Goal: Check status: Check status

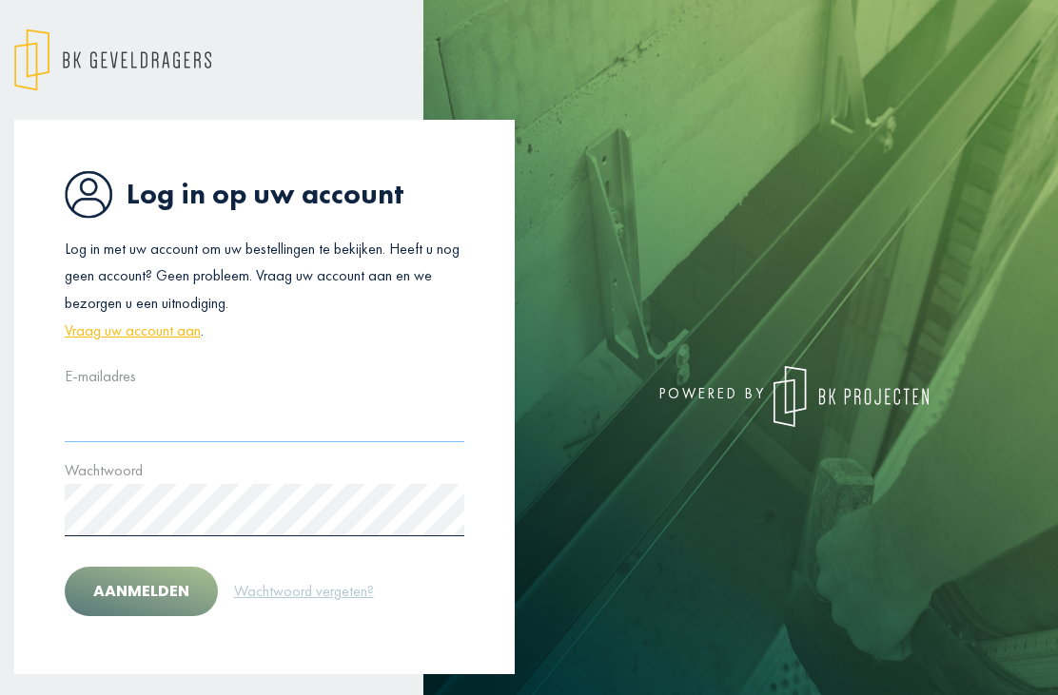
click at [238, 431] on input "text" at bounding box center [265, 416] width 400 height 52
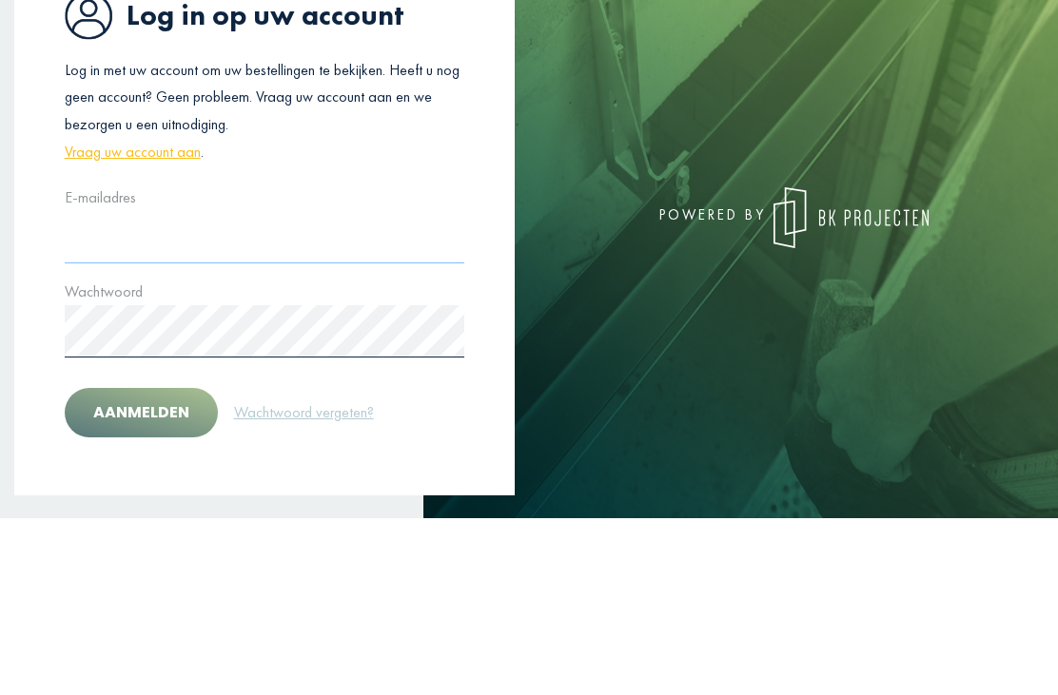
type input "**********"
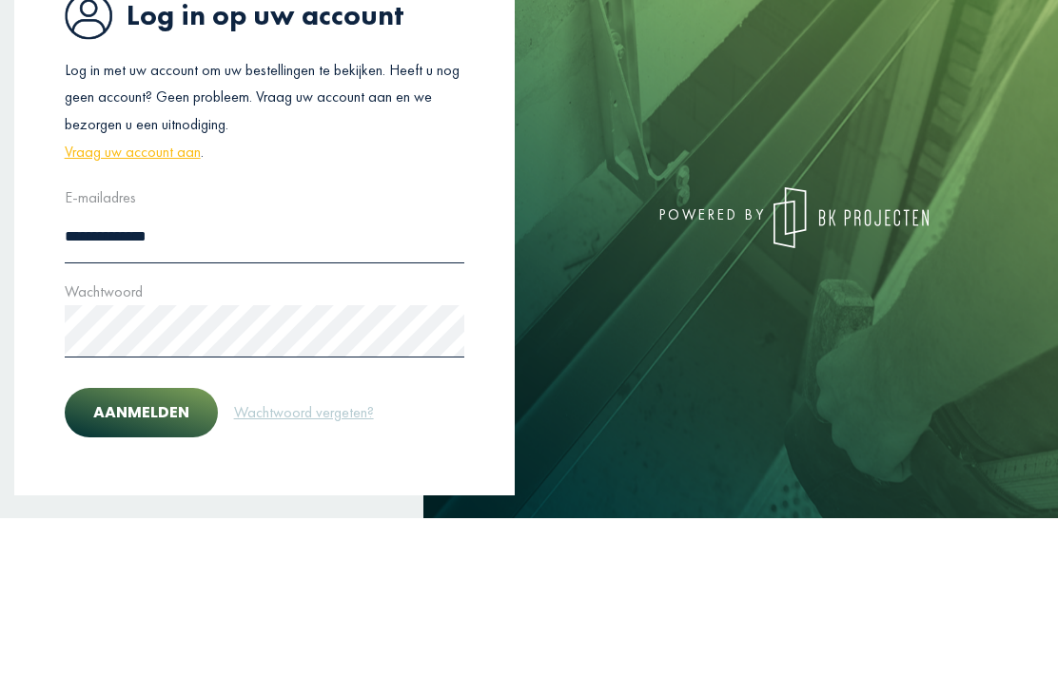
click at [140, 565] on button "Aanmelden" at bounding box center [141, 589] width 153 height 49
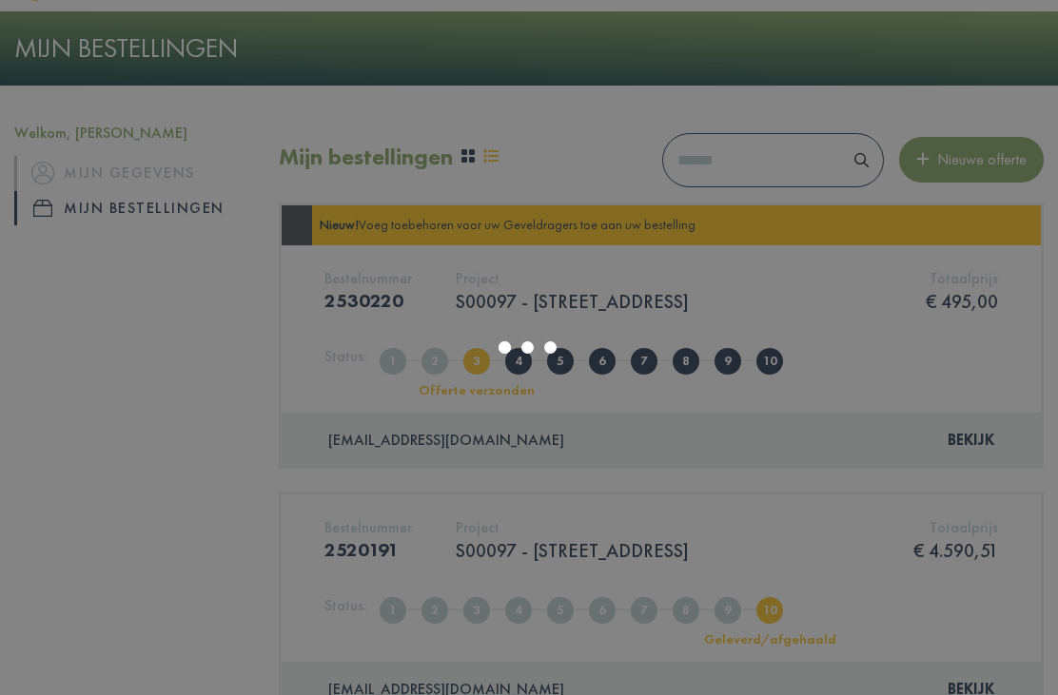
scroll to position [63, 0]
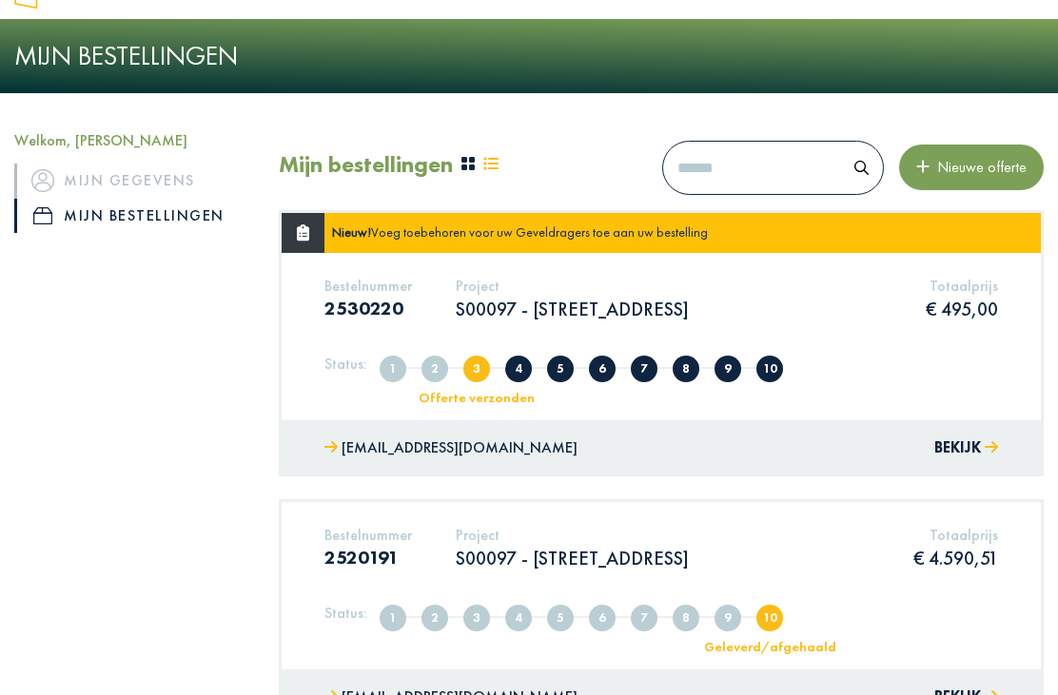
click at [972, 437] on button "Bekijk" at bounding box center [966, 449] width 64 height 28
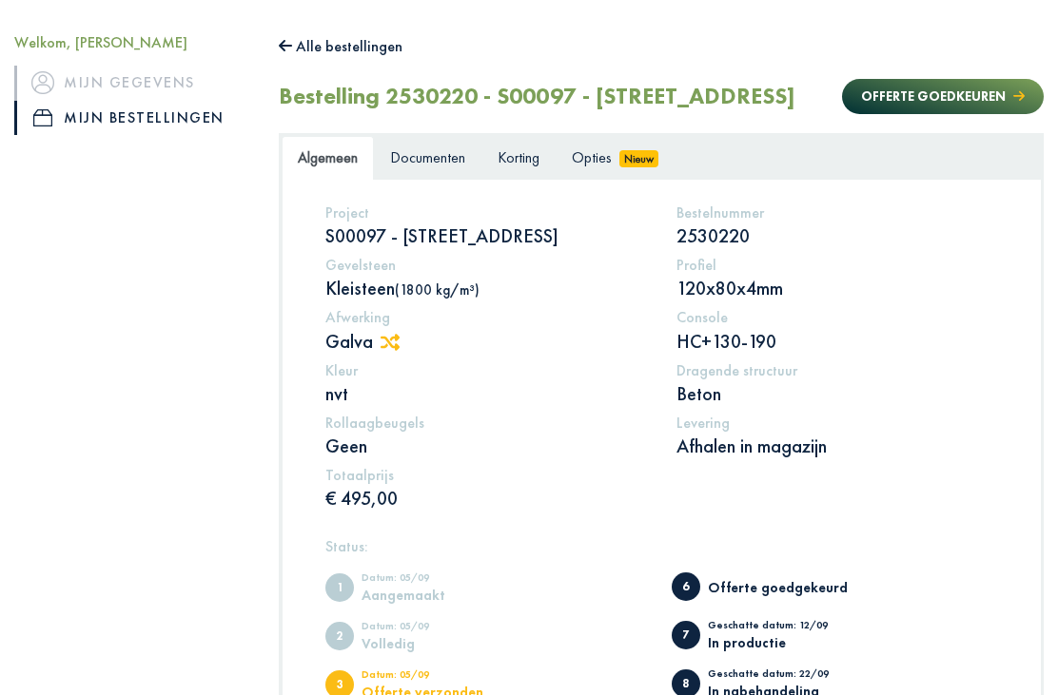
scroll to position [159, 0]
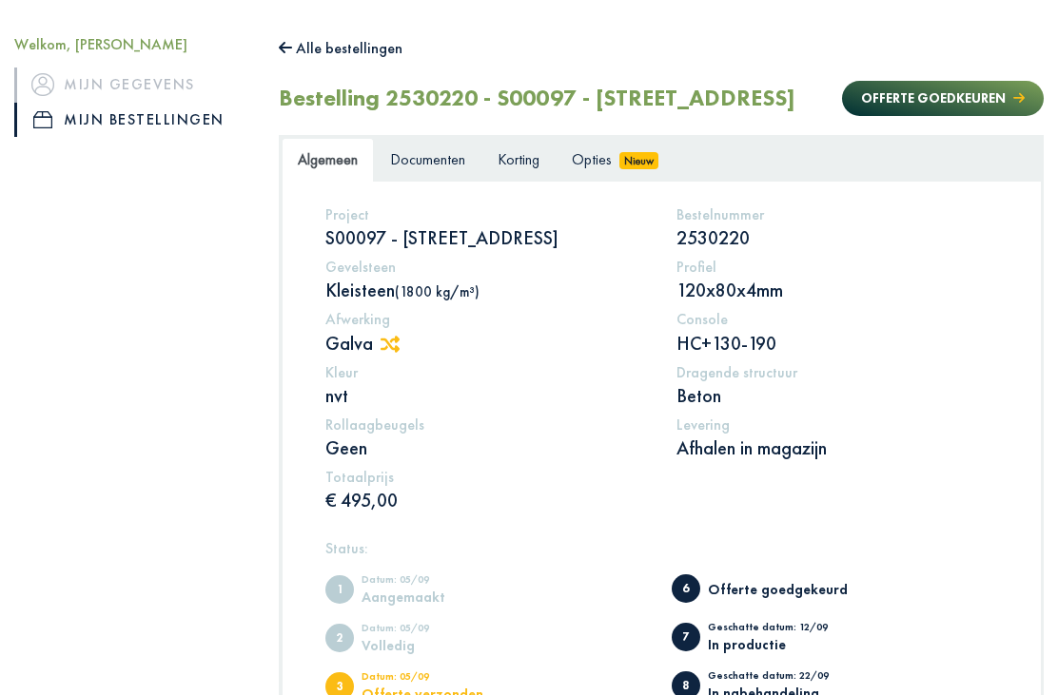
click at [442, 183] on link "Documenten" at bounding box center [427, 160] width 107 height 45
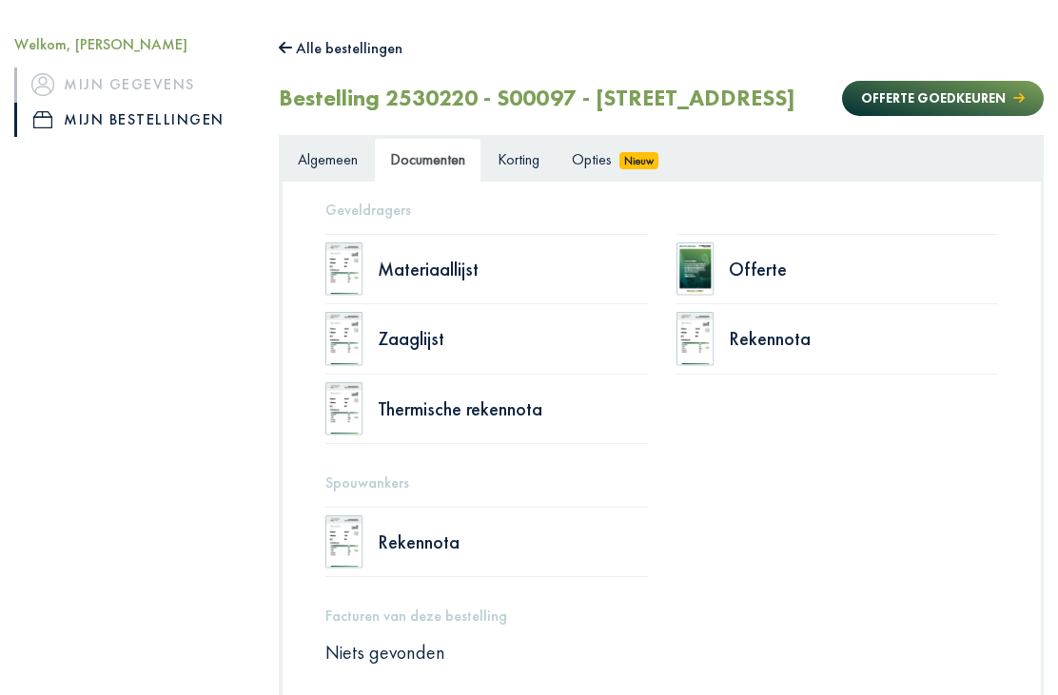
click at [316, 183] on link "Algemeen" at bounding box center [328, 160] width 92 height 45
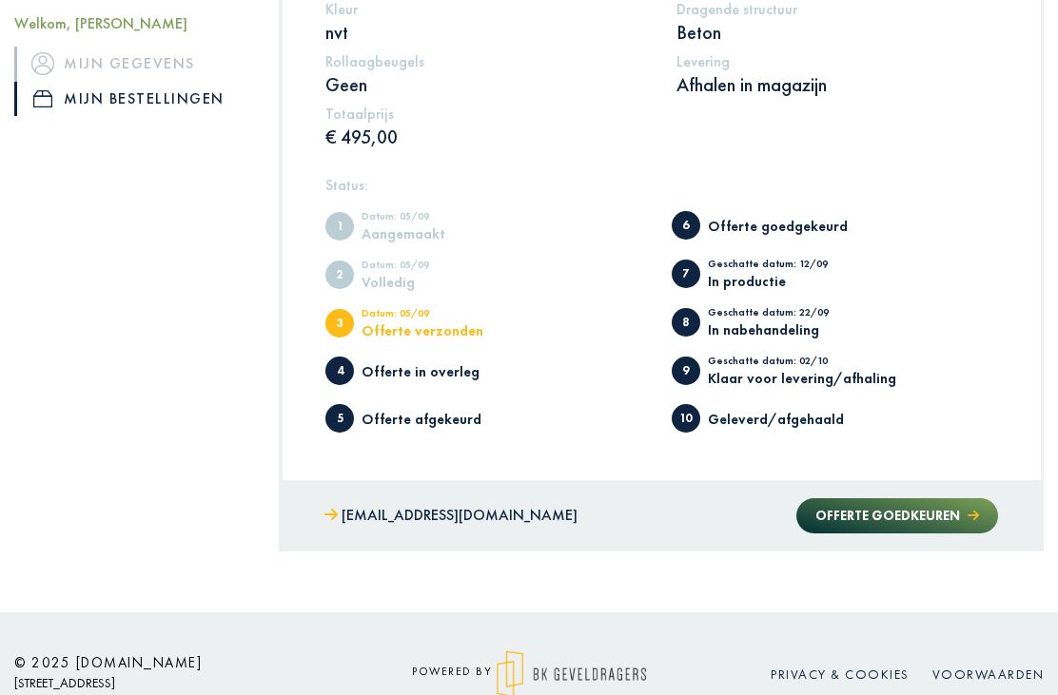
scroll to position [555, 0]
